Goal: Task Accomplishment & Management: Use online tool/utility

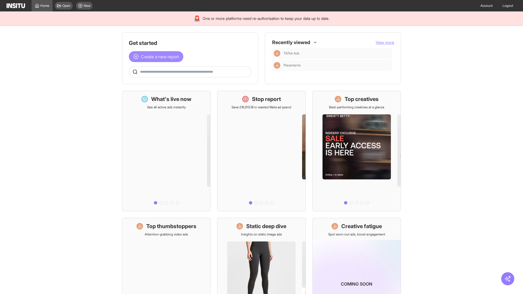
click at [157, 57] on span "Create a new report" at bounding box center [160, 56] width 38 height 7
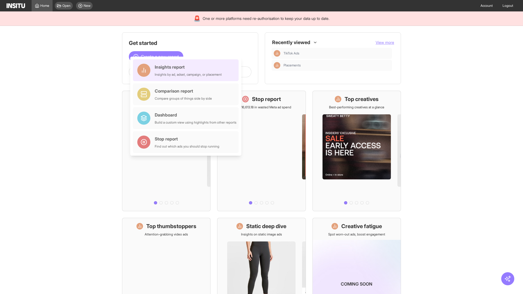
click at [187, 70] on div "Insights report Insights by ad, adset, campaign, or placement" at bounding box center [188, 70] width 67 height 13
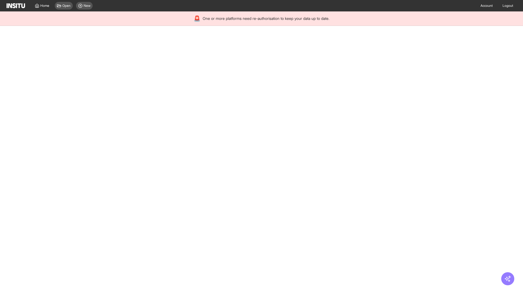
select select "**"
